Goal: Subscribe to service/newsletter

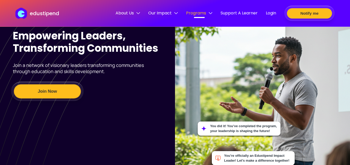
scroll to position [3, 0]
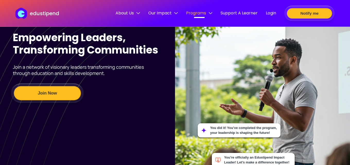
click at [64, 94] on button "Join Now" at bounding box center [47, 93] width 67 height 14
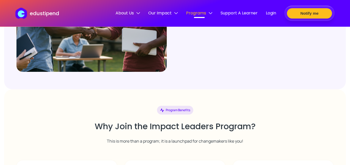
scroll to position [781, 0]
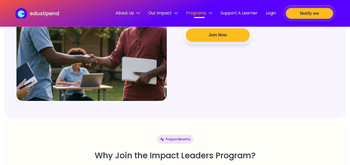
click at [312, 12] on button "Notify me" at bounding box center [309, 13] width 47 height 11
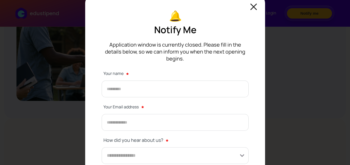
scroll to position [18, 0]
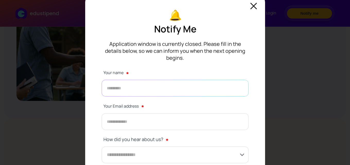
click at [169, 87] on input "text" at bounding box center [175, 88] width 147 height 17
type input "**********"
click at [146, 114] on input "email" at bounding box center [175, 121] width 147 height 17
type input "**********"
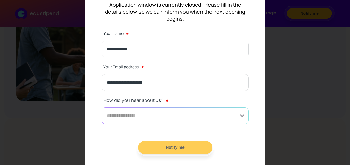
click at [149, 107] on input at bounding box center [175, 115] width 147 height 17
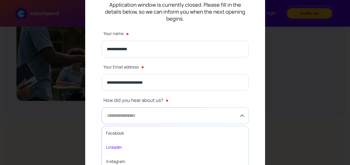
scroll to position [28, 0]
click at [129, 155] on span "Google Search" at bounding box center [175, 161] width 146 height 14
type input "**********"
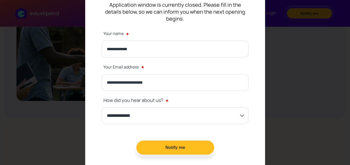
click at [181, 141] on button "Notify me" at bounding box center [175, 147] width 78 height 14
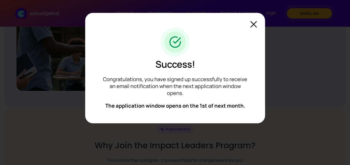
scroll to position [792, 0]
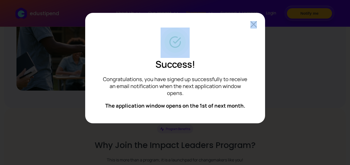
drag, startPoint x: 254, startPoint y: 20, endPoint x: 253, endPoint y: 26, distance: 6.1
click at [253, 26] on main "Success! Congratulations, you have signed up successfully to receive an email n…" at bounding box center [175, 68] width 180 height 110
click at [253, 26] on img at bounding box center [253, 24] width 6 height 6
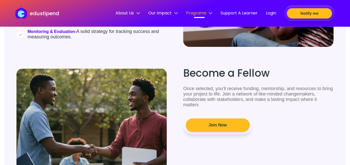
scroll to position [691, 0]
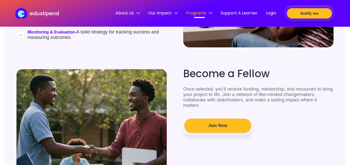
click at [208, 131] on button "Join Now" at bounding box center [217, 126] width 67 height 14
